Goal: Task Accomplishment & Management: Use online tool/utility

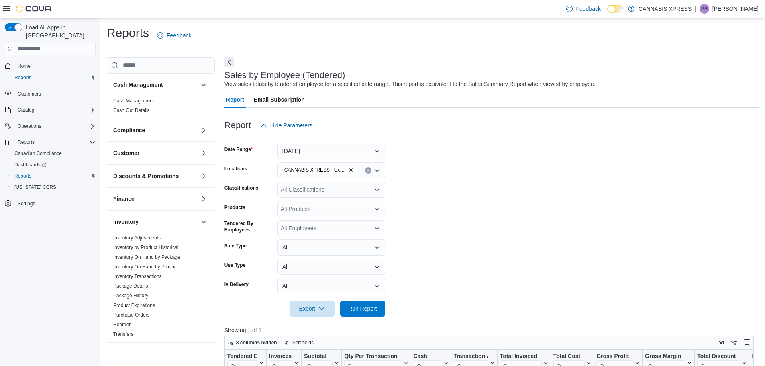
drag, startPoint x: 356, startPoint y: 305, endPoint x: 581, endPoint y: 235, distance: 235.4
click at [356, 304] on span "Run Report" at bounding box center [362, 308] width 29 height 8
click at [365, 306] on span "Run Report" at bounding box center [362, 308] width 29 height 8
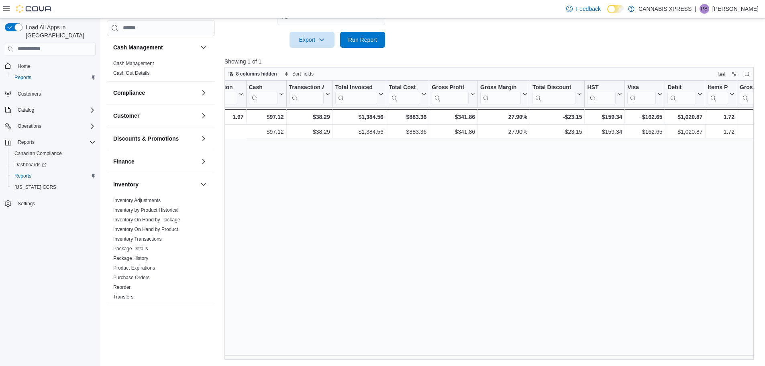
scroll to position [0, 278]
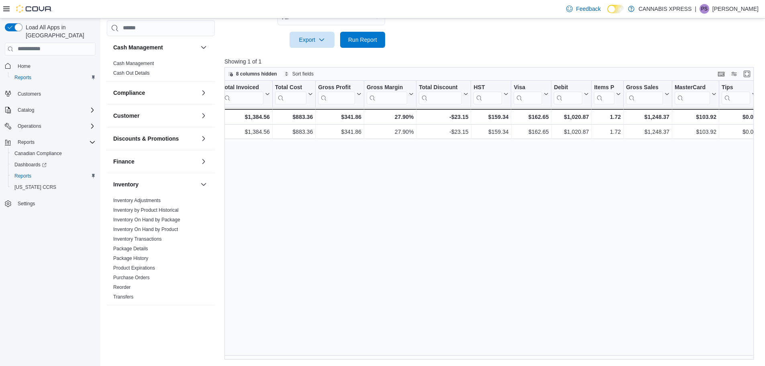
click at [621, 191] on div "Tendered Employee Click to view column header actions Invoices Sold Click to vi…" at bounding box center [491, 220] width 535 height 279
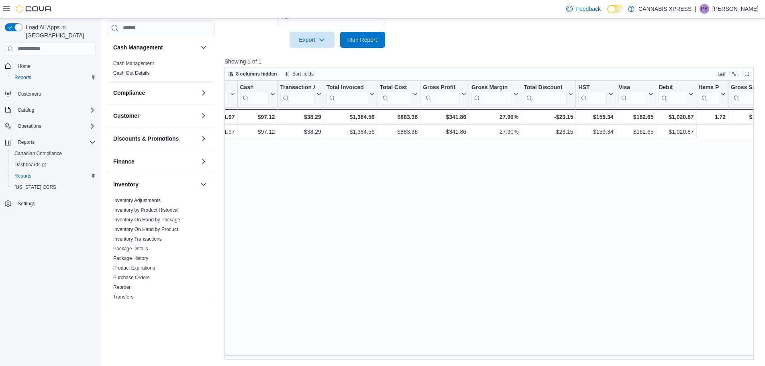
scroll to position [0, 0]
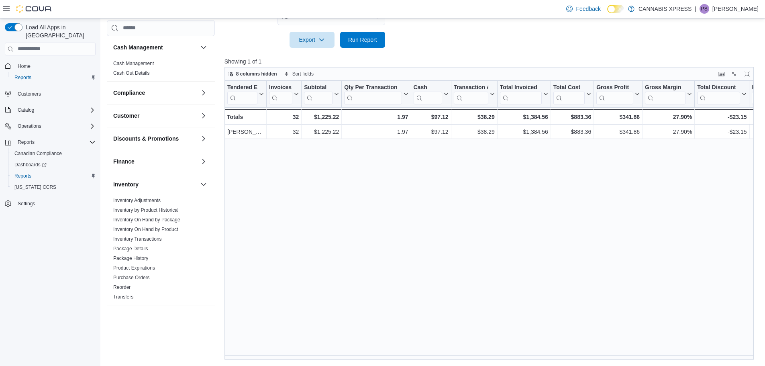
click at [707, 10] on span "PS" at bounding box center [704, 9] width 6 height 10
click at [704, 79] on span "Sign Out" at bounding box center [707, 78] width 22 height 8
